Goal: Navigation & Orientation: Find specific page/section

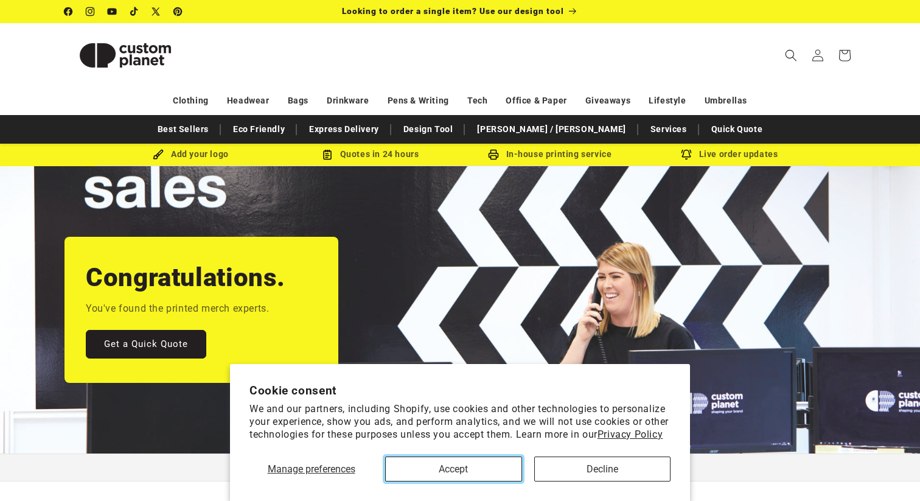
click at [499, 463] on button "Accept" at bounding box center [453, 468] width 137 height 25
click at [467, 470] on button "Accept" at bounding box center [453, 468] width 137 height 25
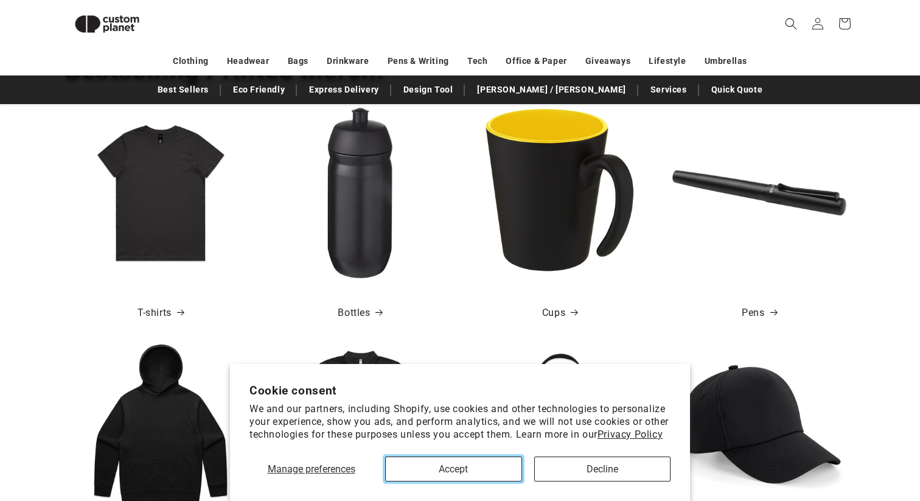
scroll to position [346, 0]
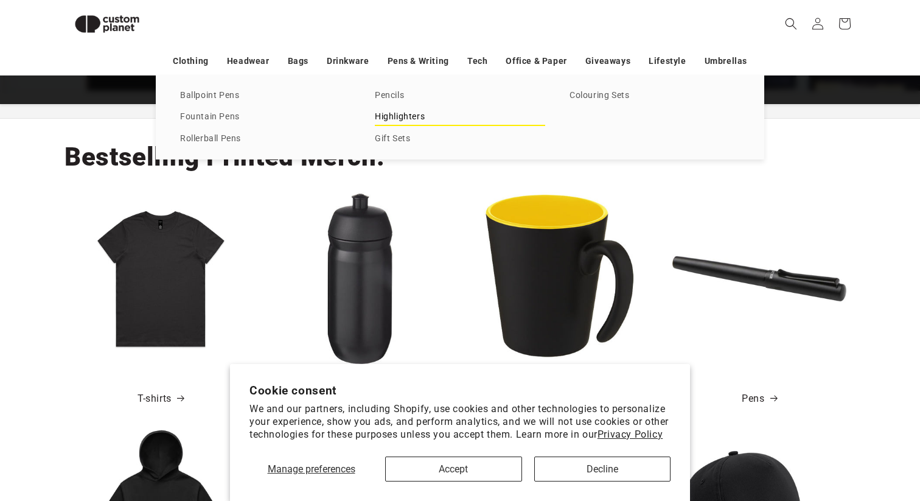
click at [401, 116] on link "Highlighters" at bounding box center [460, 117] width 170 height 16
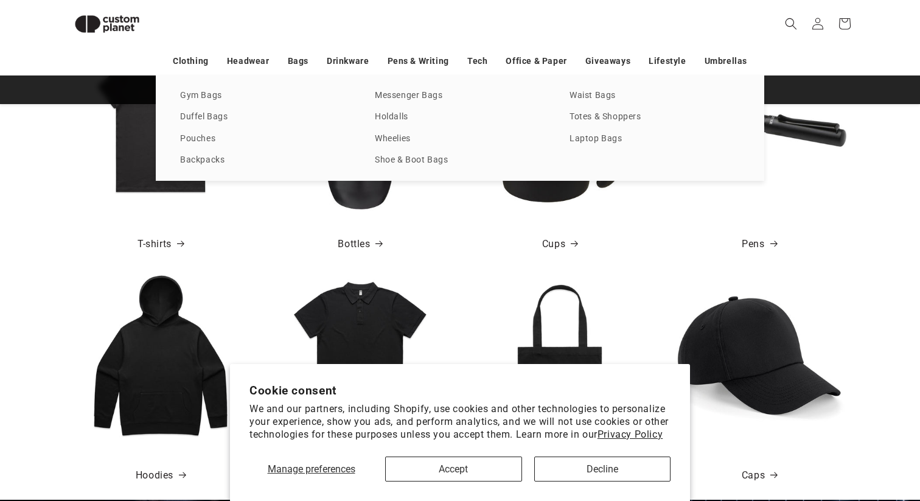
scroll to position [0, 0]
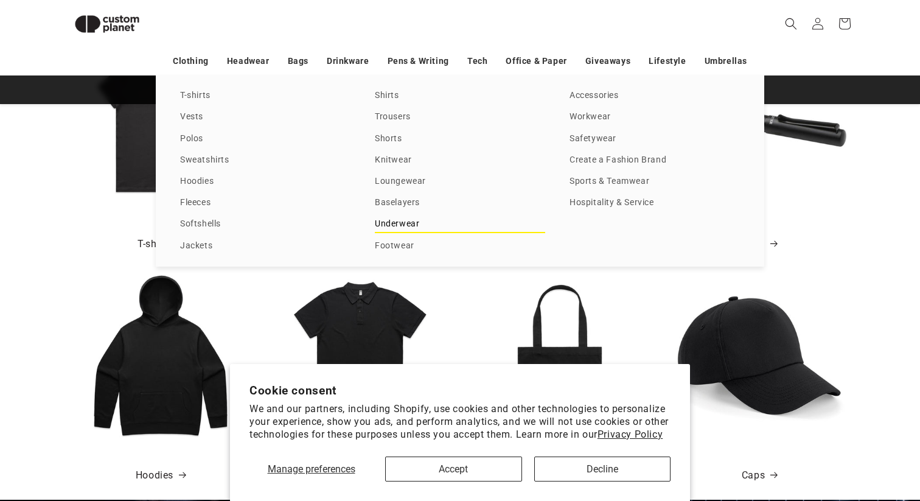
click at [407, 228] on link "Underwear" at bounding box center [460, 224] width 170 height 16
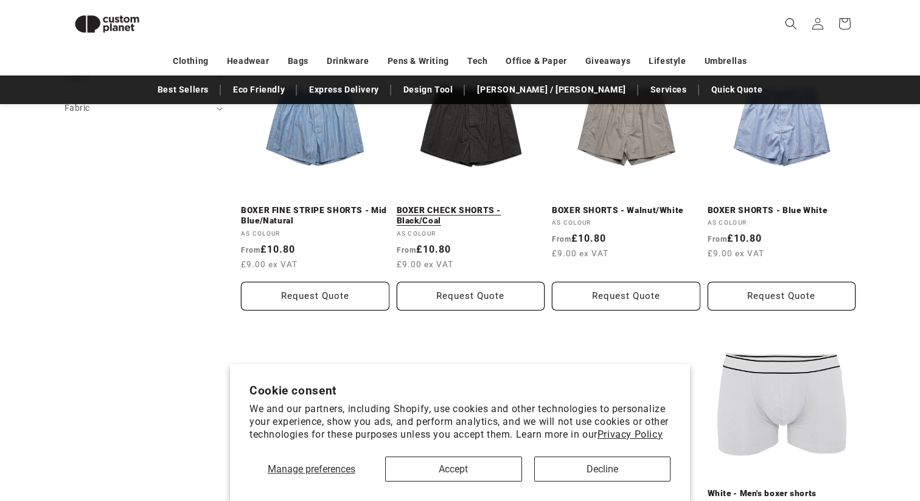
scroll to position [488, 0]
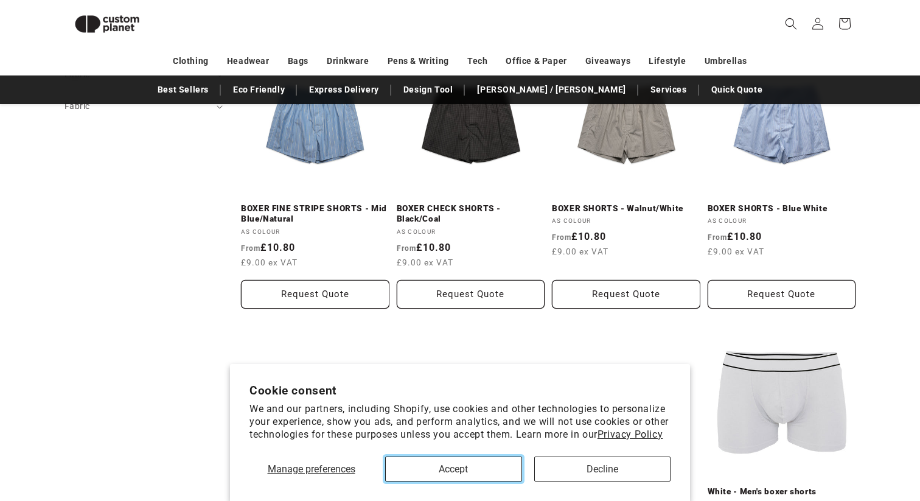
click at [516, 471] on button "Accept" at bounding box center [453, 468] width 137 height 25
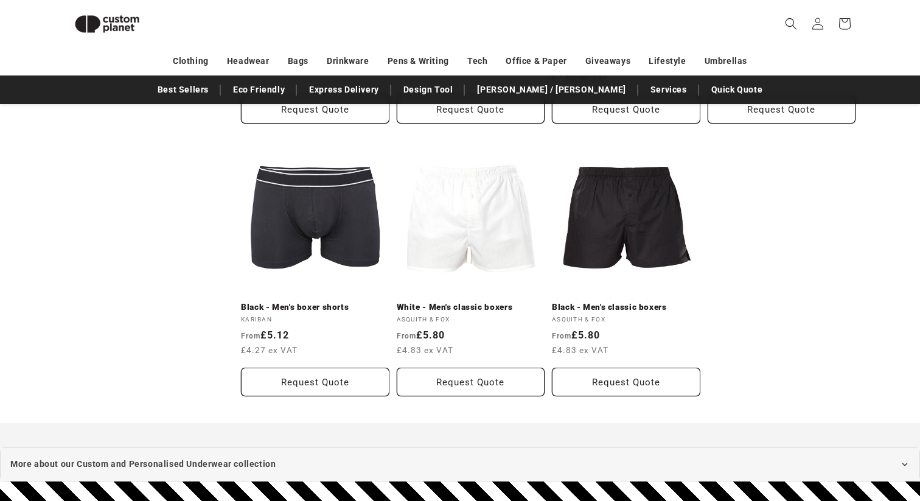
scroll to position [1315, 0]
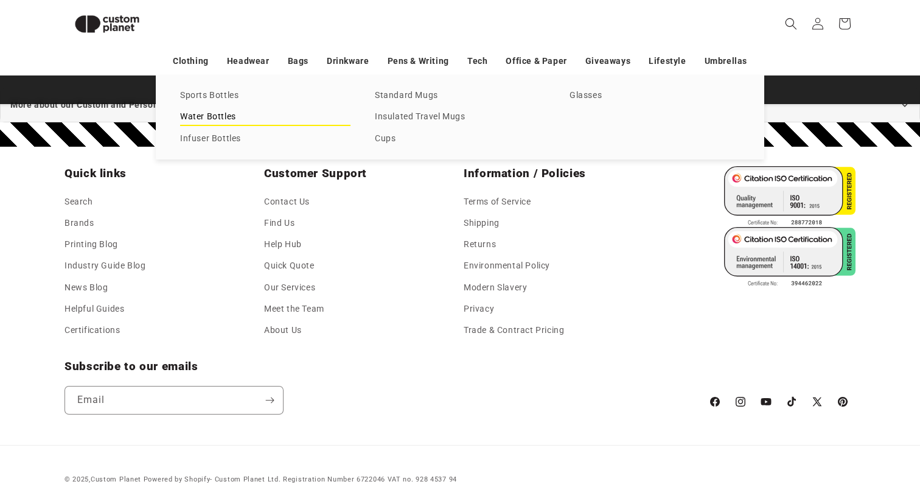
click at [246, 117] on link "Water Bottles" at bounding box center [265, 117] width 170 height 16
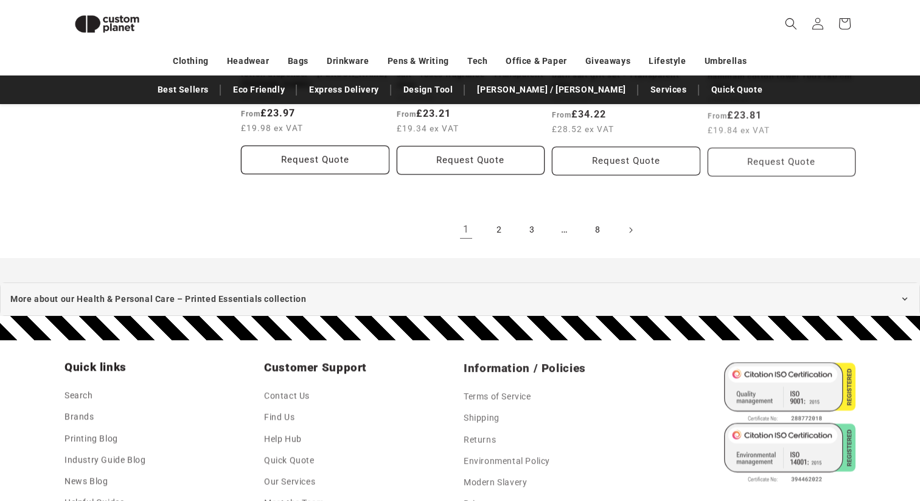
scroll to position [1464, 0]
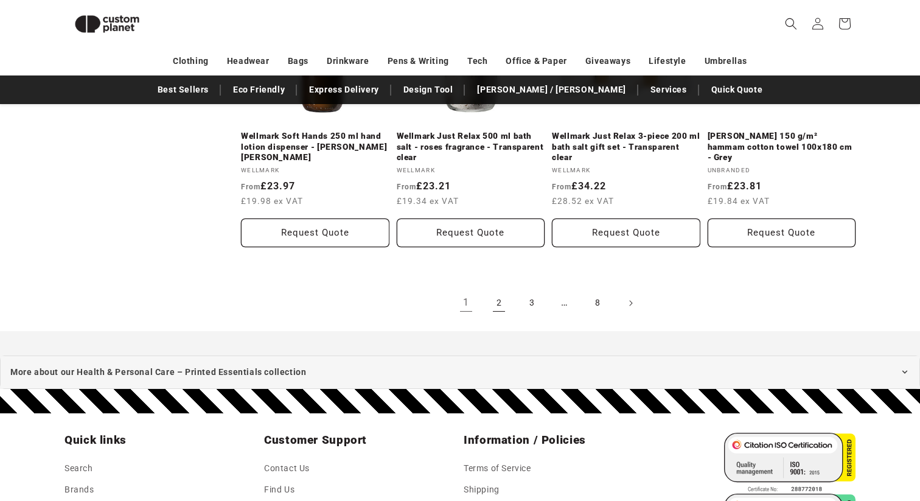
click at [502, 300] on link "2" at bounding box center [498, 303] width 27 height 27
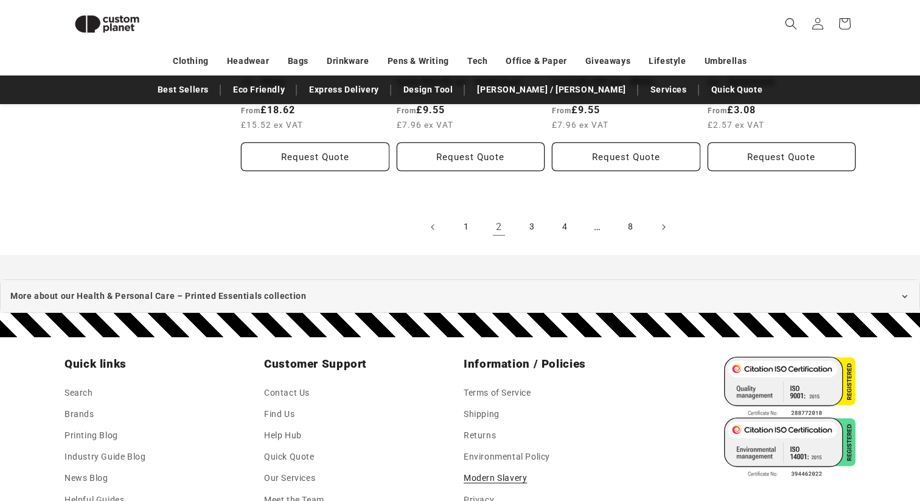
scroll to position [1397, 0]
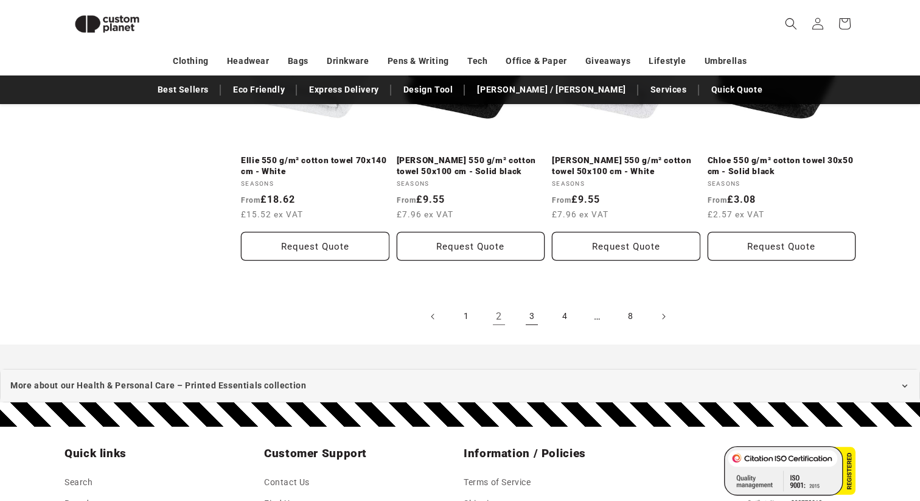
click at [529, 303] on link "3" at bounding box center [531, 316] width 27 height 27
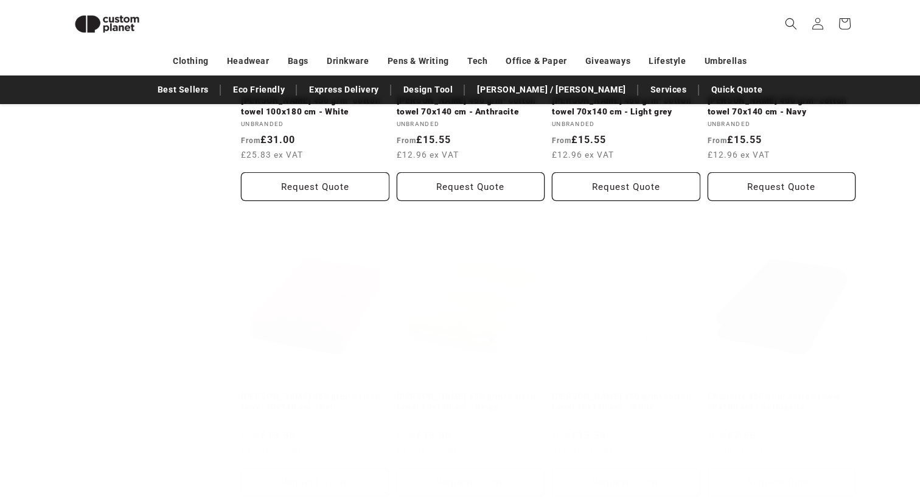
scroll to position [1285, 0]
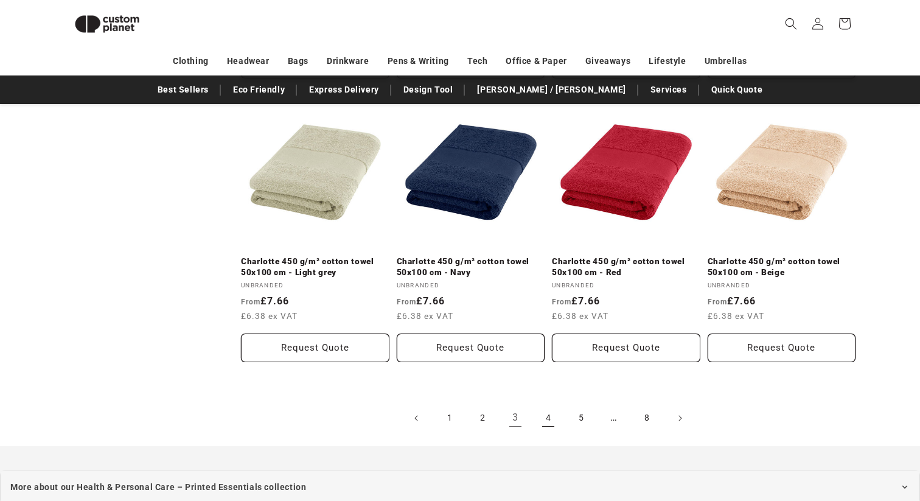
click at [549, 418] on link "4" at bounding box center [548, 418] width 27 height 27
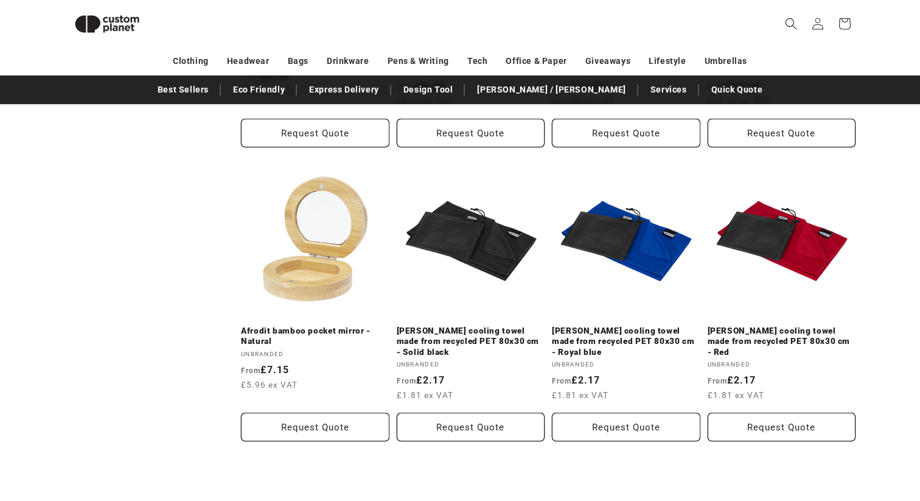
scroll to position [1143, 0]
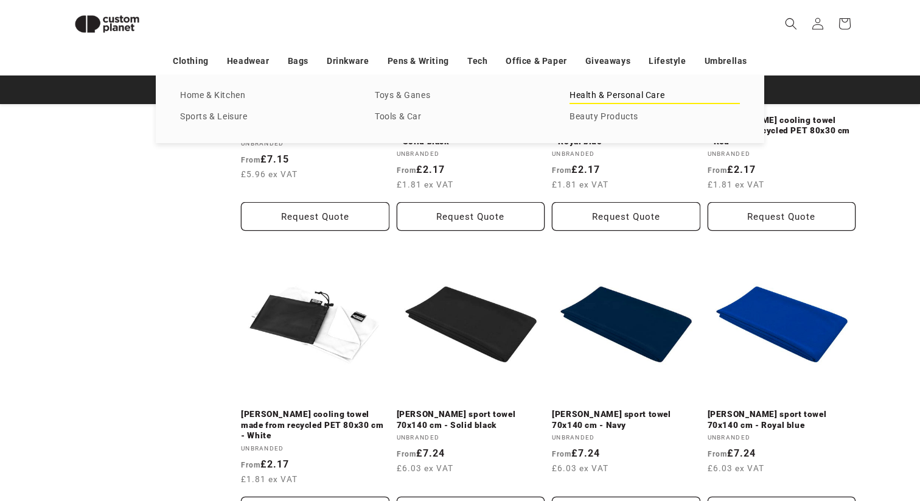
click at [647, 98] on link "Health & Personal Care" at bounding box center [654, 96] width 170 height 16
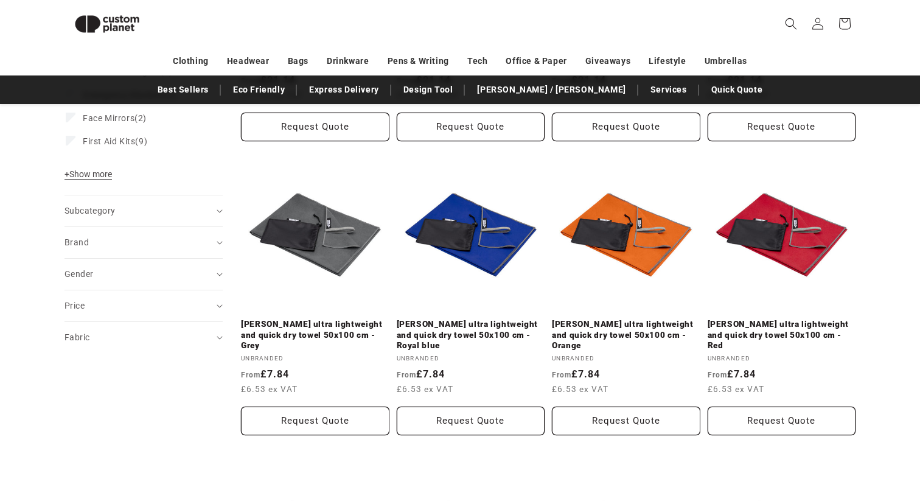
scroll to position [408, 0]
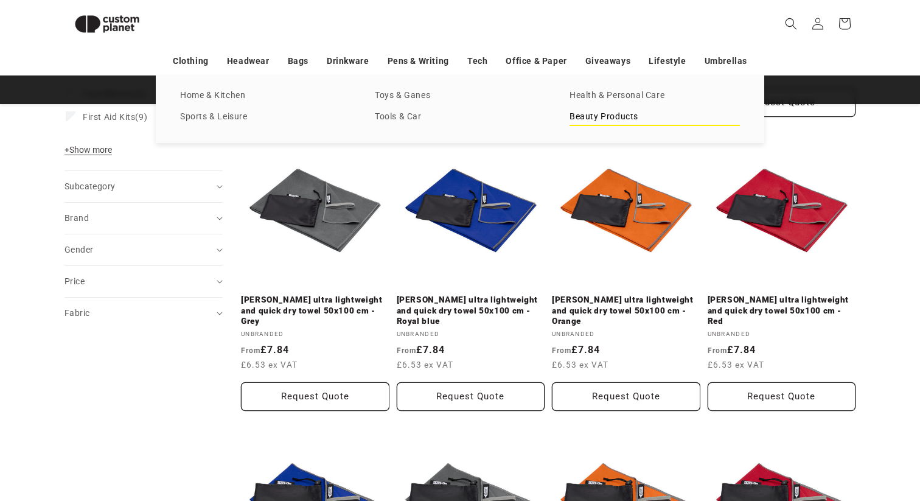
click at [624, 118] on link "Beauty Products" at bounding box center [654, 117] width 170 height 16
